Goal: Navigation & Orientation: Find specific page/section

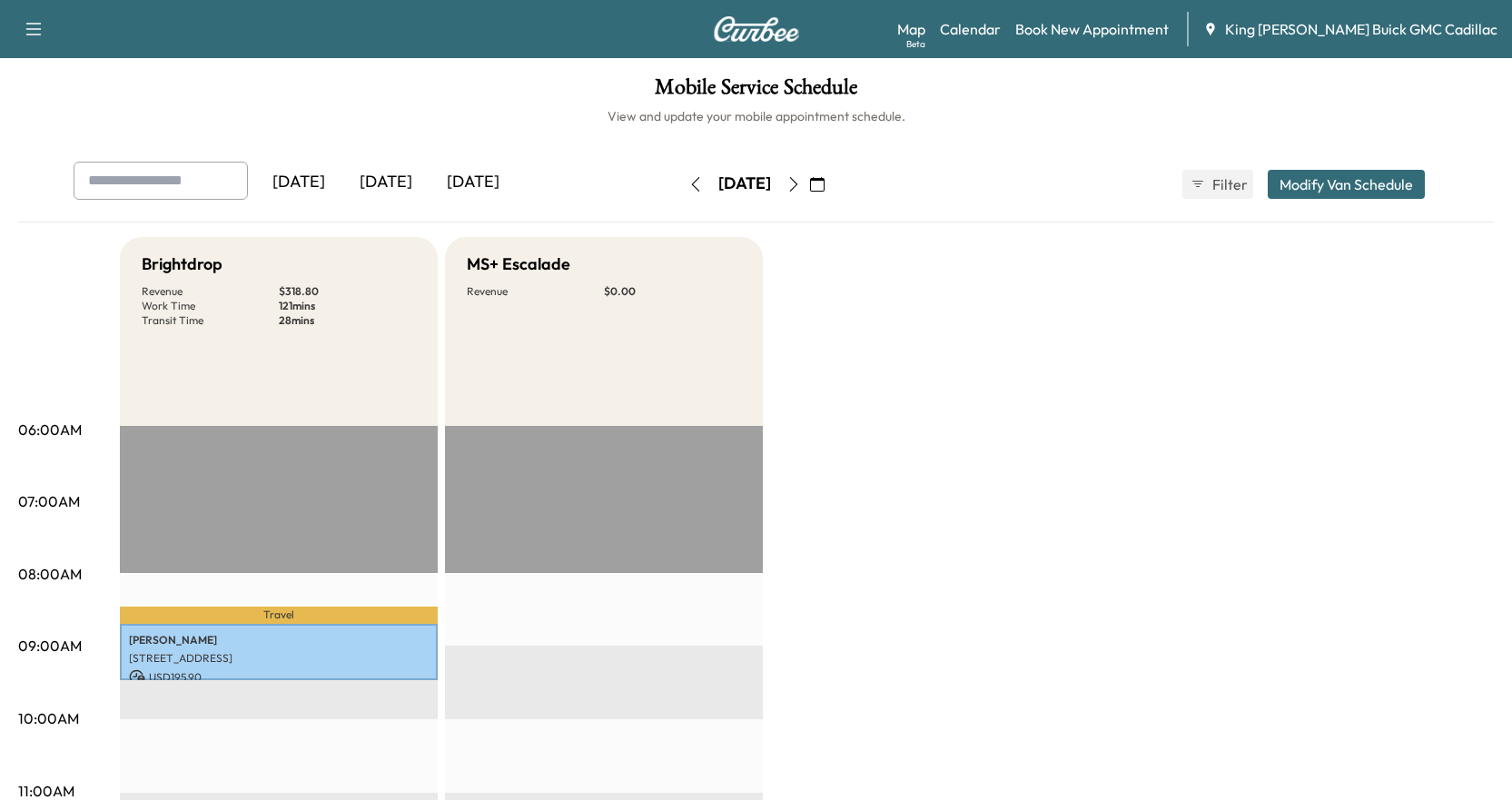
click at [832, 182] on button "button" at bounding box center [817, 184] width 31 height 29
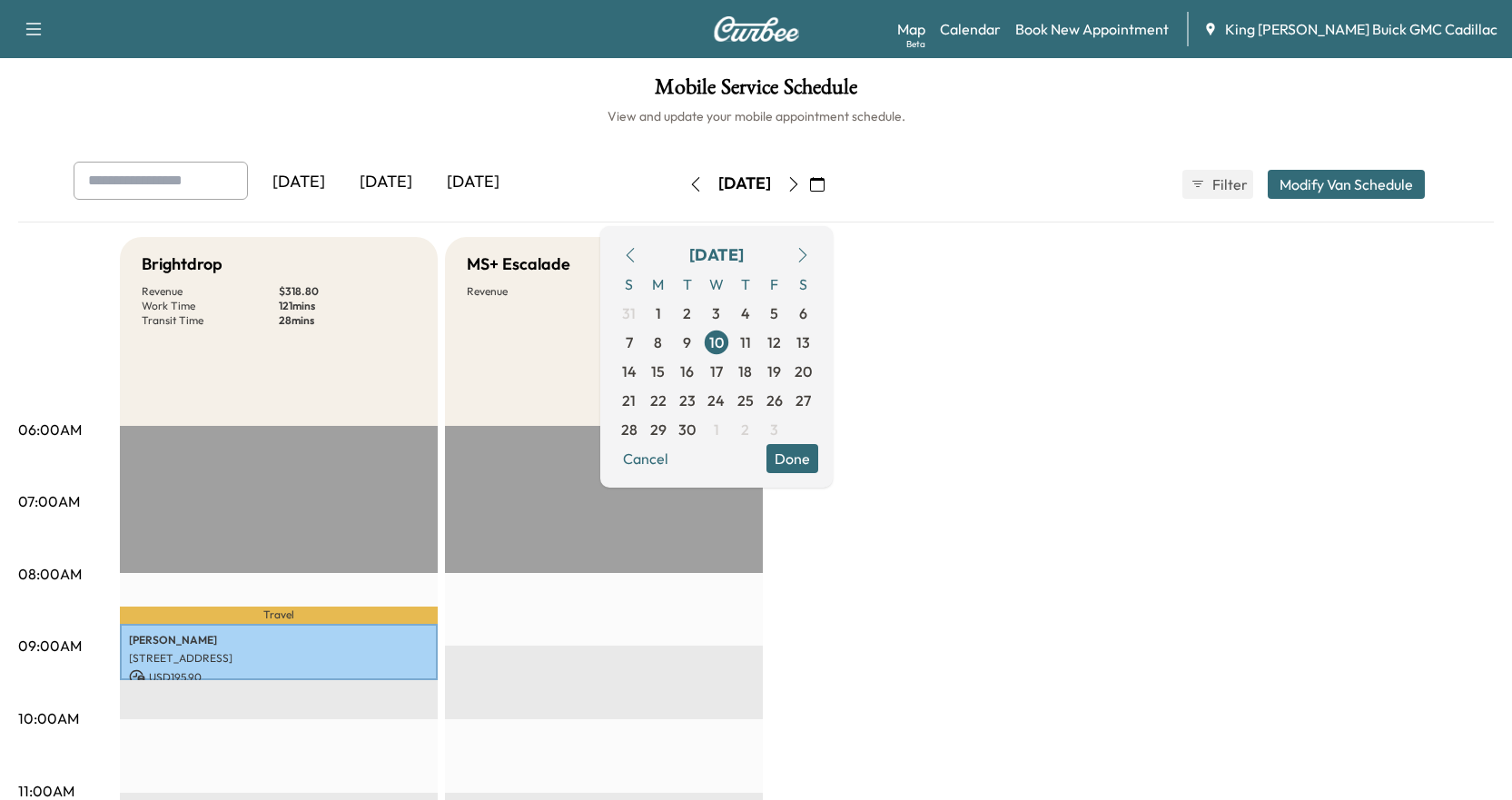
click at [810, 257] on icon "button" at bounding box center [803, 255] width 14 height 14
click at [732, 343] on span "8" at bounding box center [716, 343] width 29 height 29
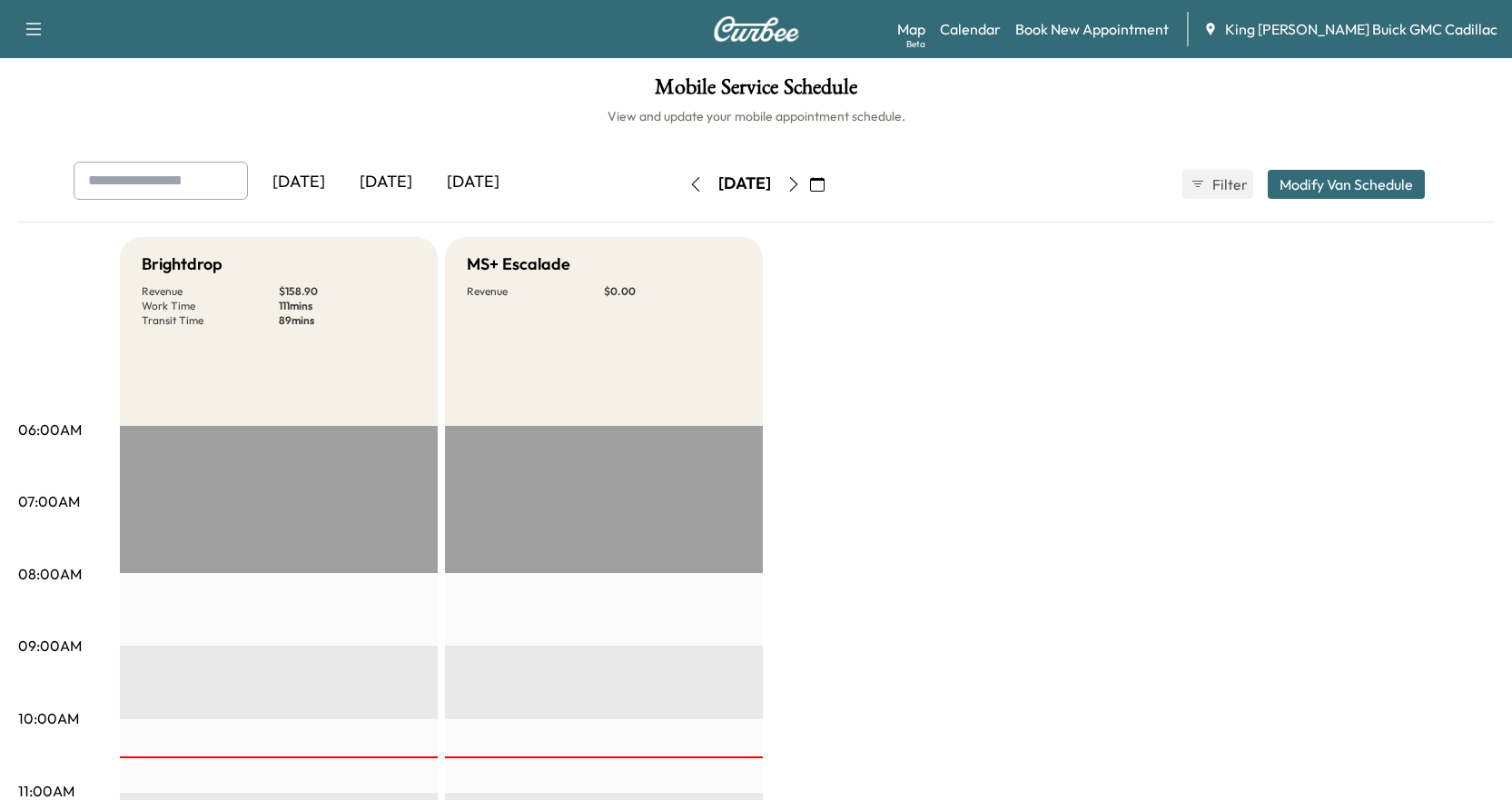
click at [809, 193] on button "button" at bounding box center [794, 184] width 31 height 29
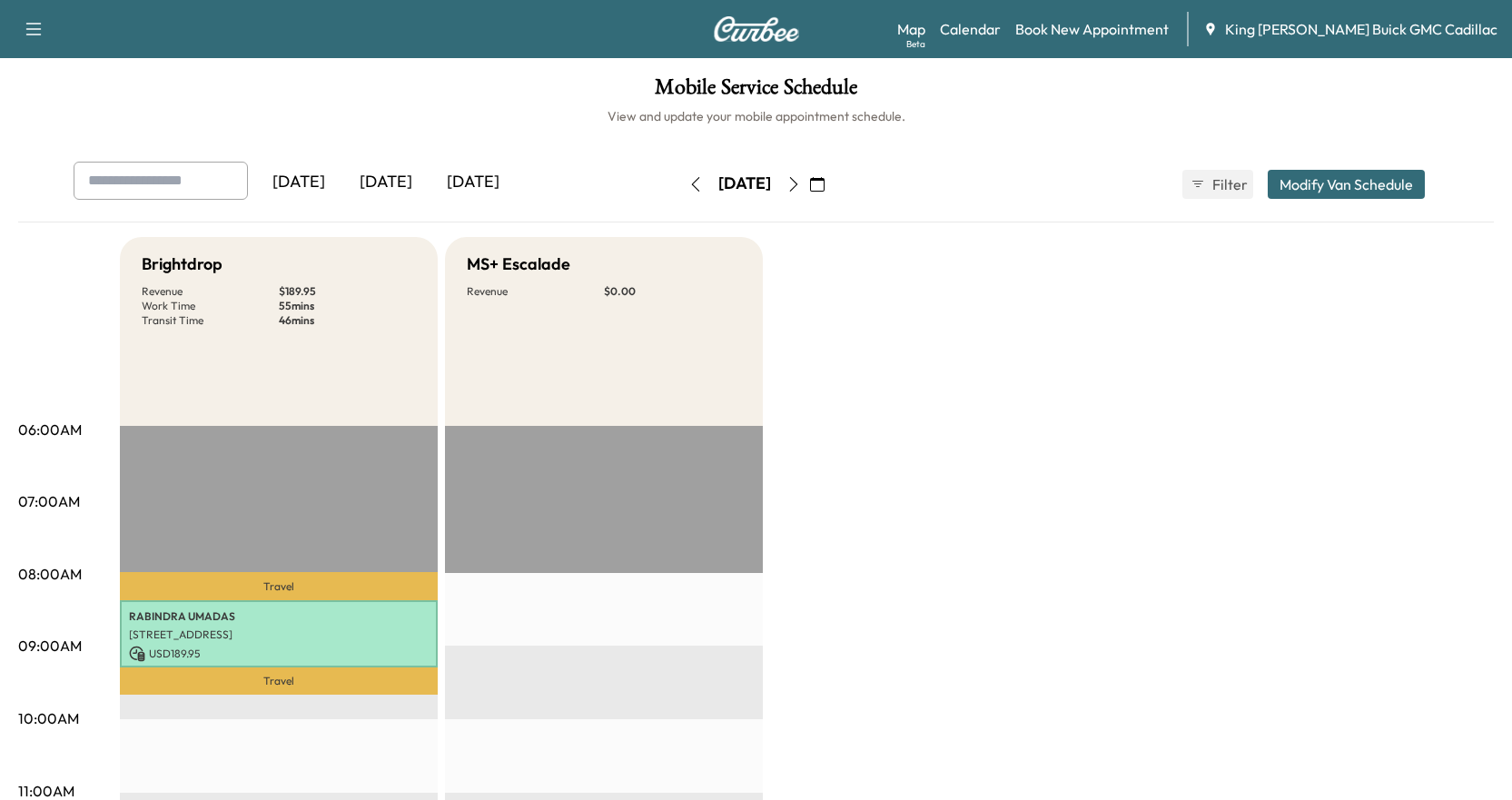
click at [688, 177] on icon "button" at bounding box center [695, 183] width 14 height 14
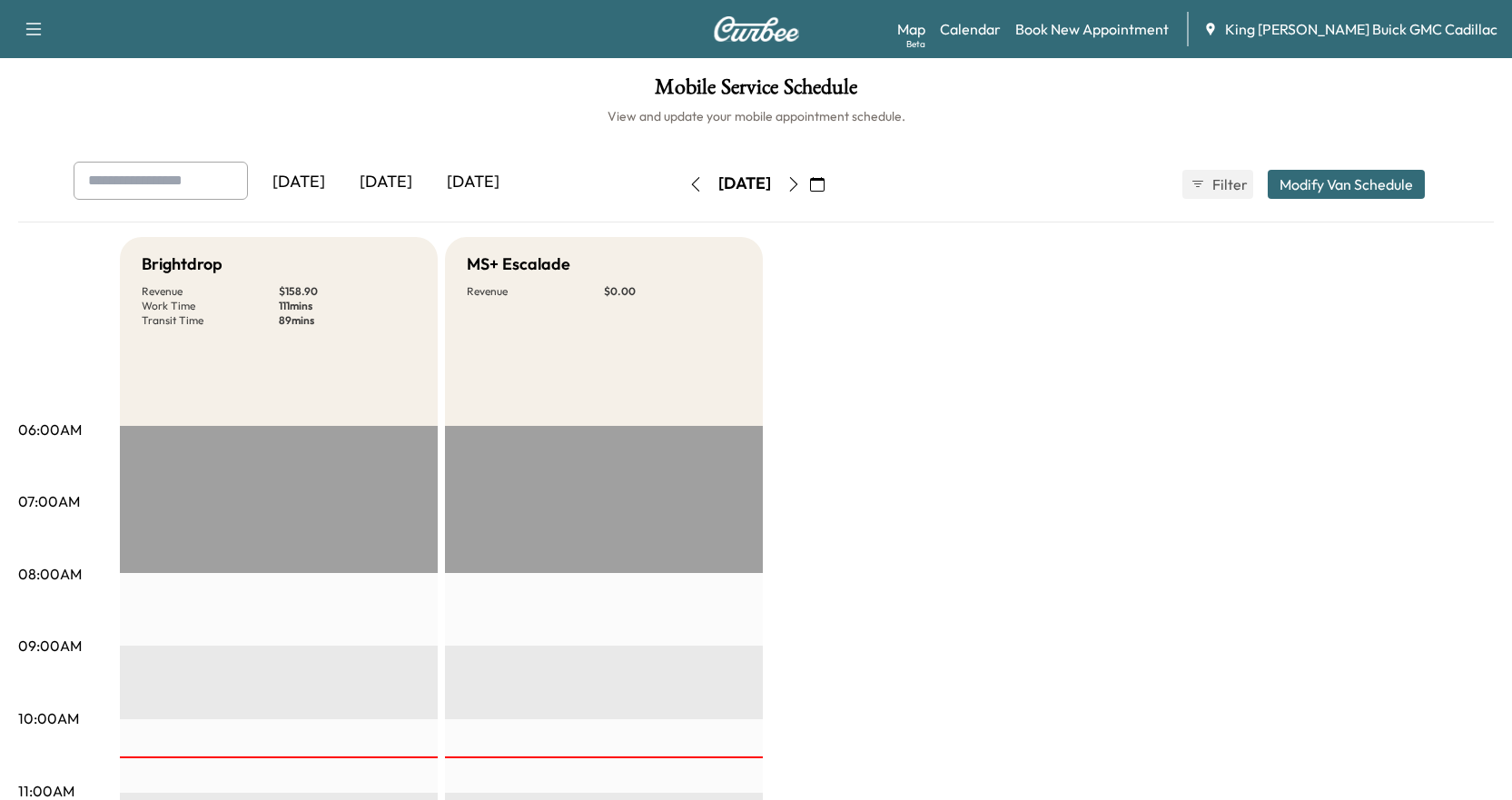
click at [688, 186] on icon "button" at bounding box center [695, 183] width 14 height 14
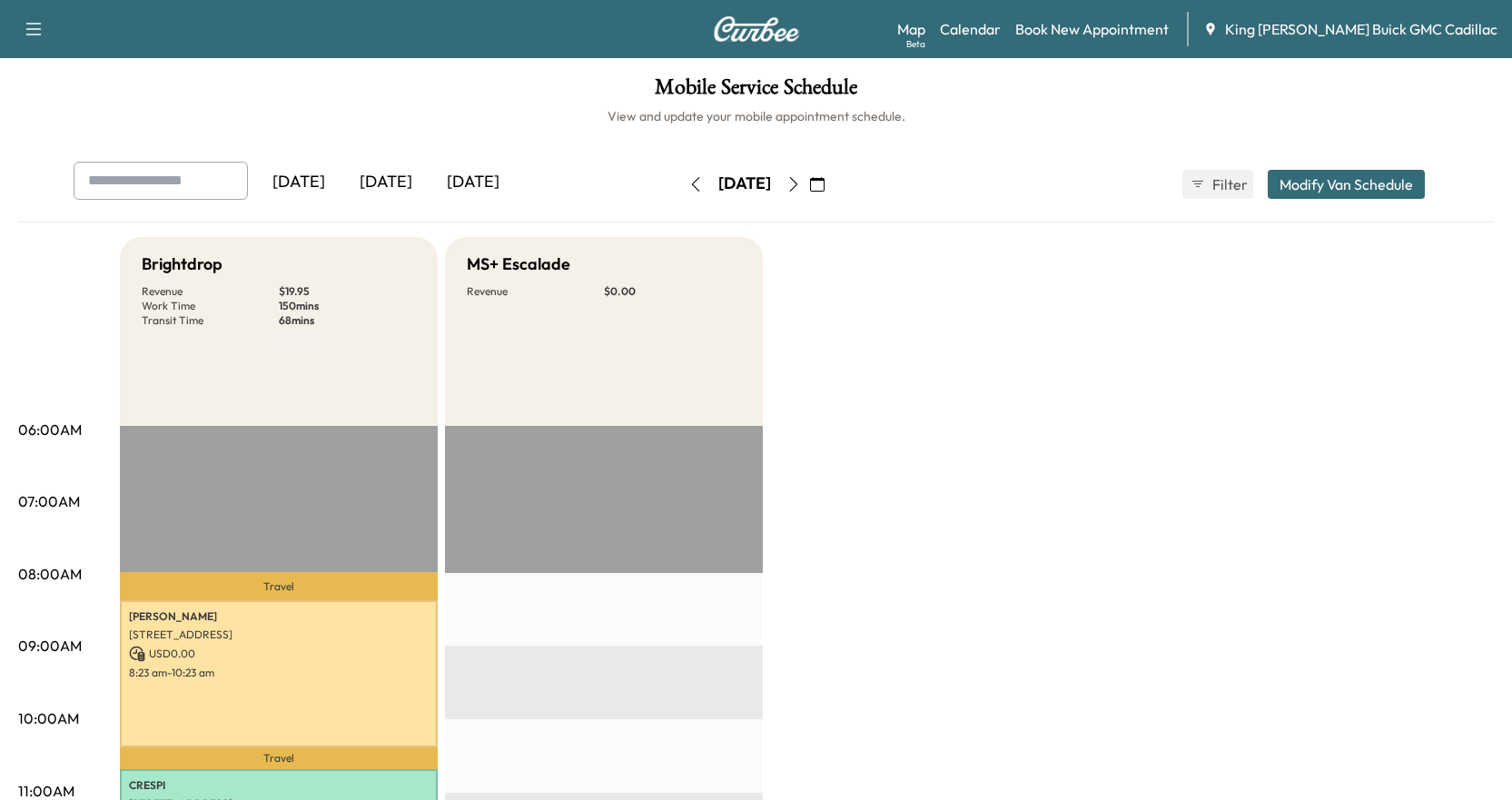
click at [801, 184] on icon "button" at bounding box center [793, 183] width 14 height 14
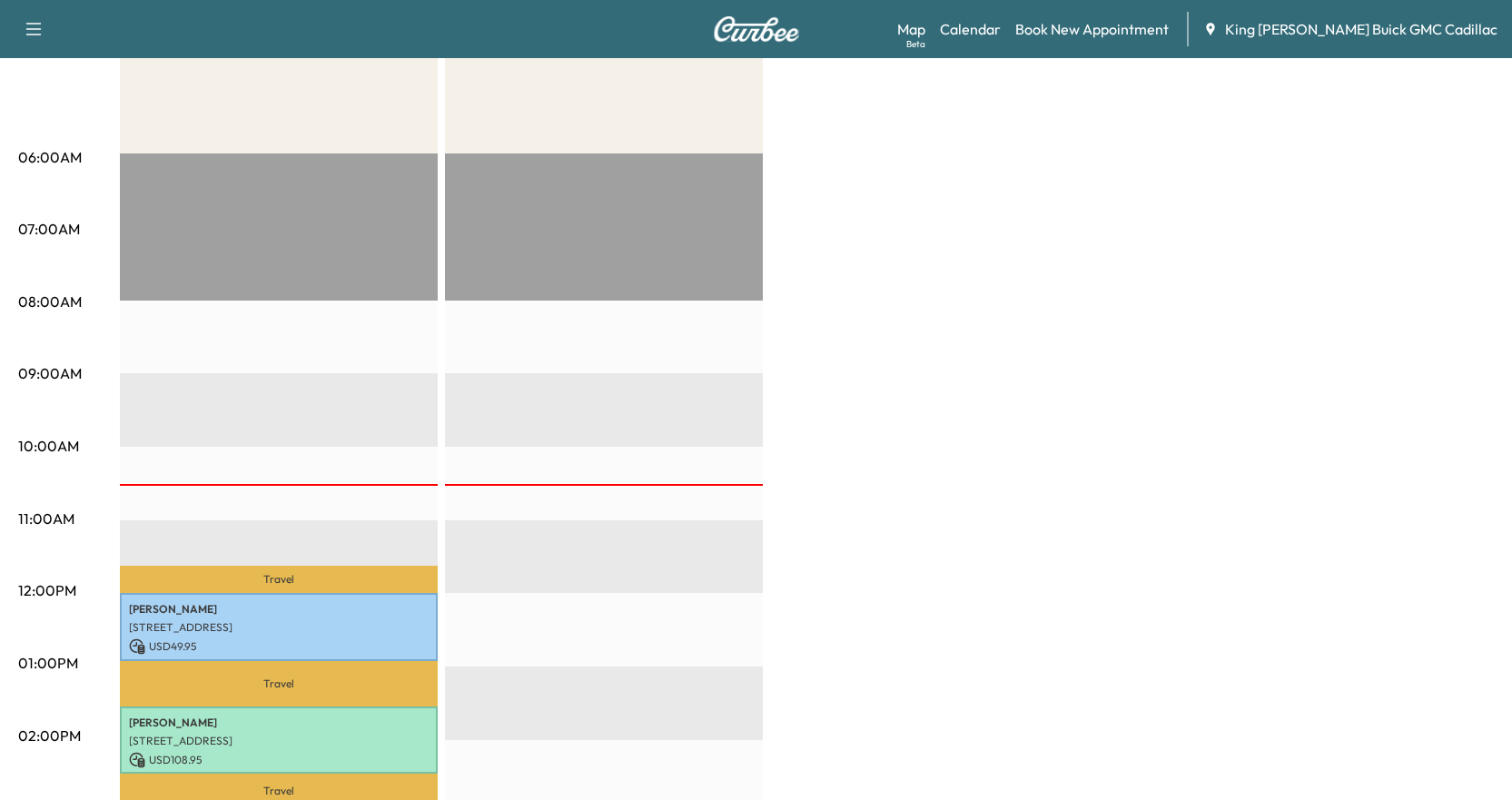
scroll to position [363, 0]
